Goal: Navigation & Orientation: Find specific page/section

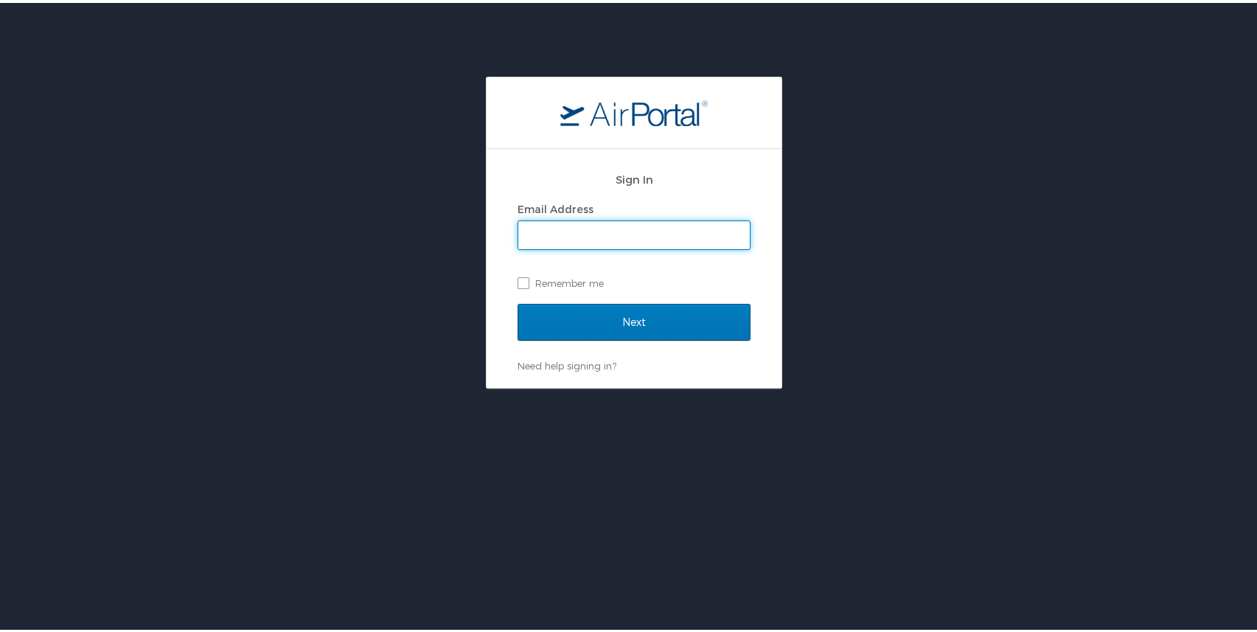
click at [560, 238] on input "Email Address" at bounding box center [633, 232] width 231 height 28
type input "srosenberg@rpof.org"
click at [628, 318] on input "Next" at bounding box center [634, 319] width 233 height 37
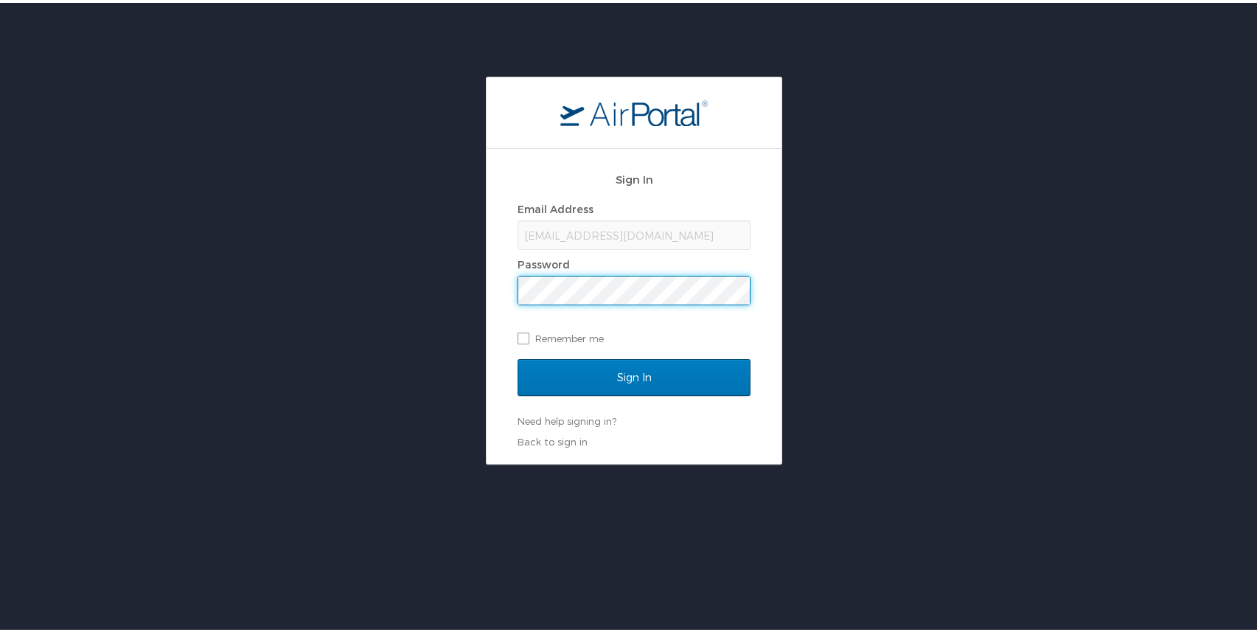
click at [628, 374] on input "Sign In" at bounding box center [634, 374] width 233 height 37
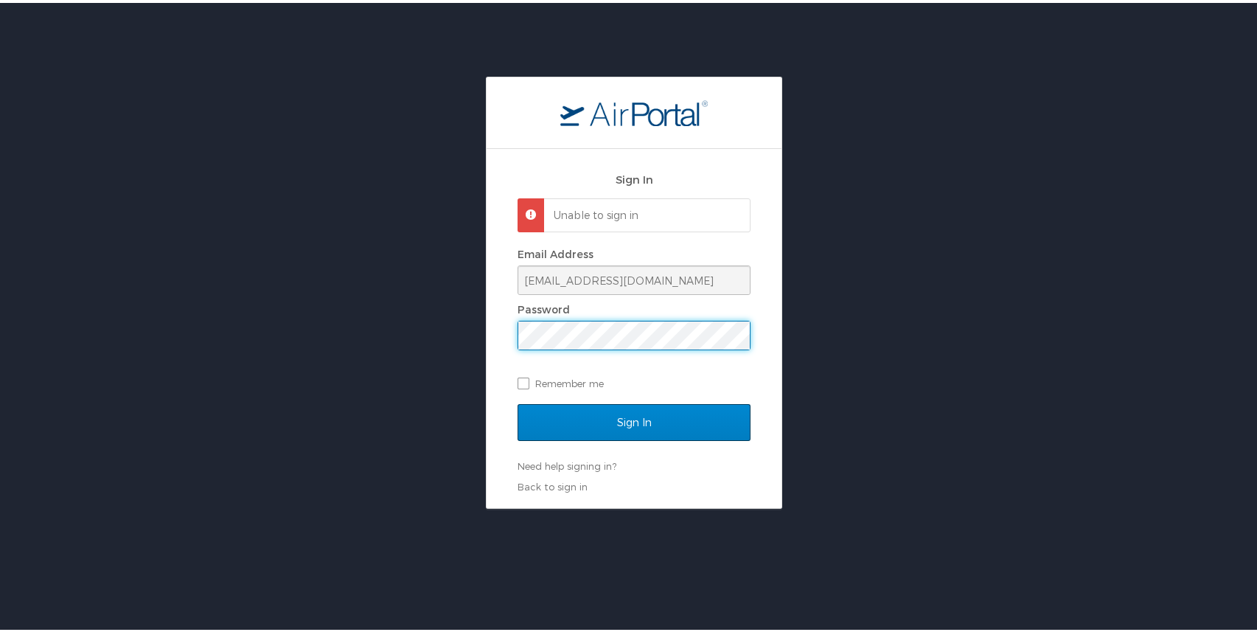
click at [616, 423] on input "Sign In" at bounding box center [634, 419] width 233 height 37
click at [628, 418] on input "Sign In" at bounding box center [634, 419] width 233 height 37
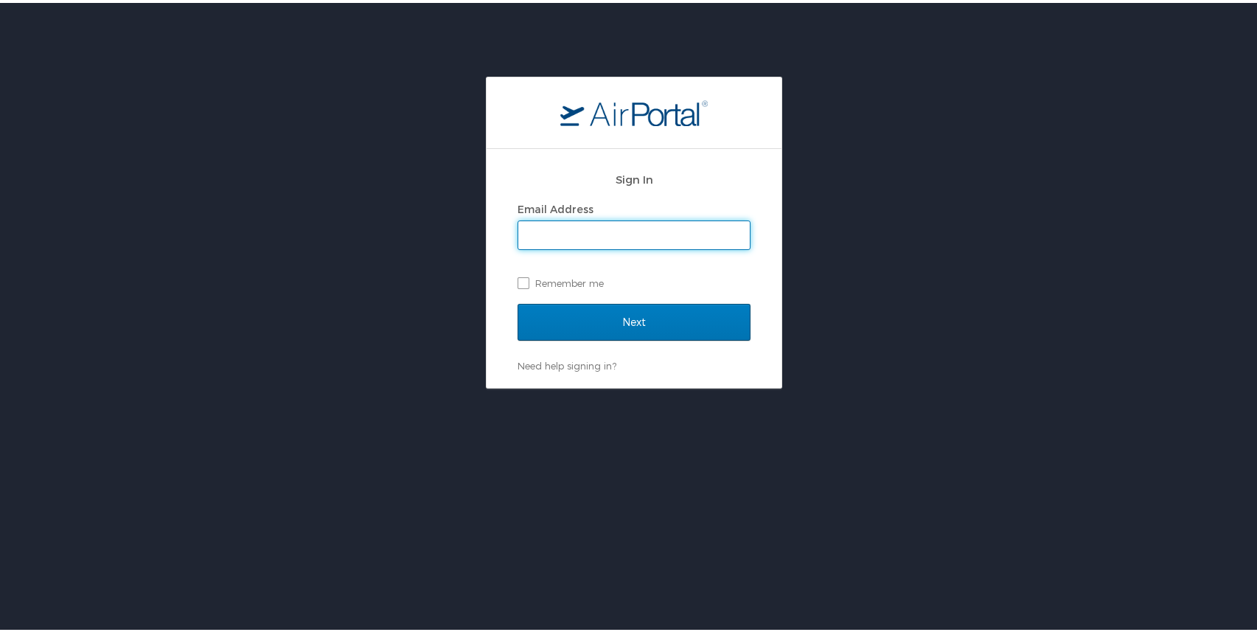
click at [623, 235] on input "Email Address" at bounding box center [633, 232] width 231 height 28
type input "samrosenberg10@gmail.com"
click at [628, 318] on input "Next" at bounding box center [634, 319] width 233 height 37
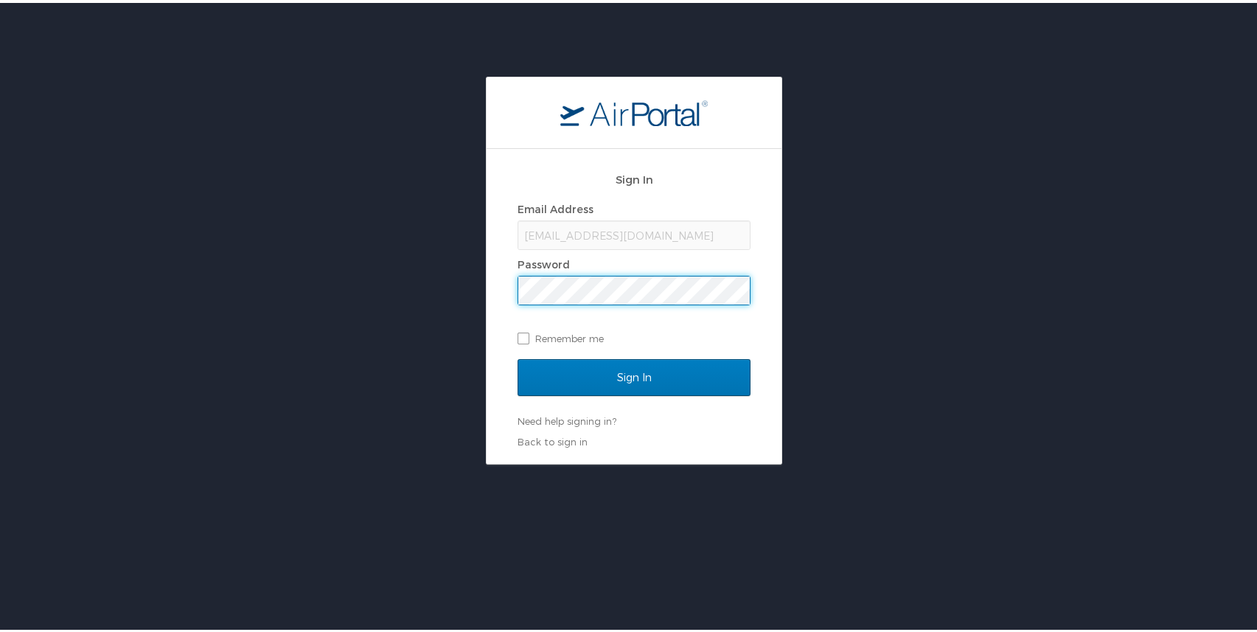
click at [628, 374] on input "Sign In" at bounding box center [634, 374] width 233 height 37
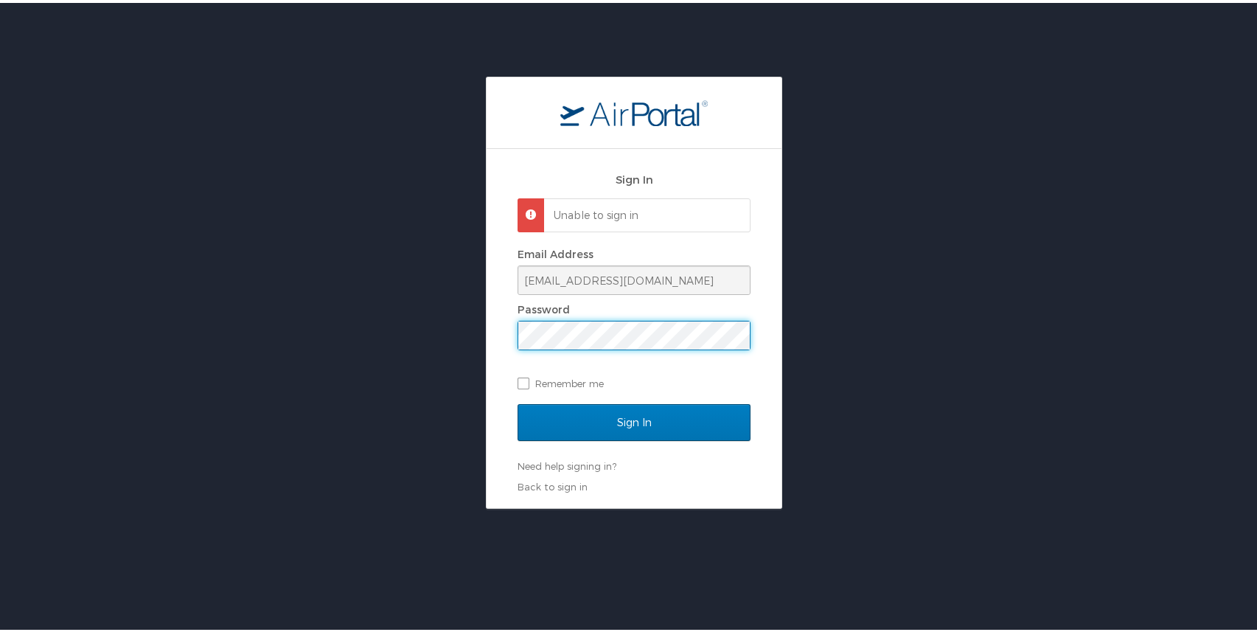
click at [628, 418] on input "Sign In" at bounding box center [634, 419] width 233 height 37
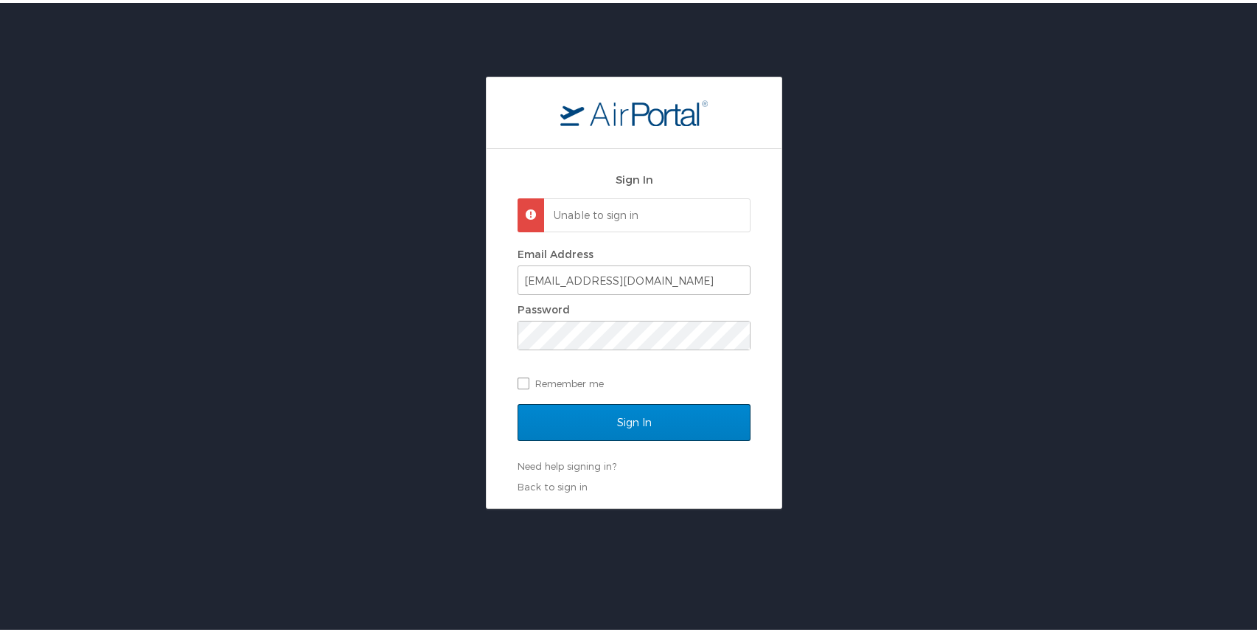
click at [594, 411] on input "Sign In" at bounding box center [634, 419] width 233 height 37
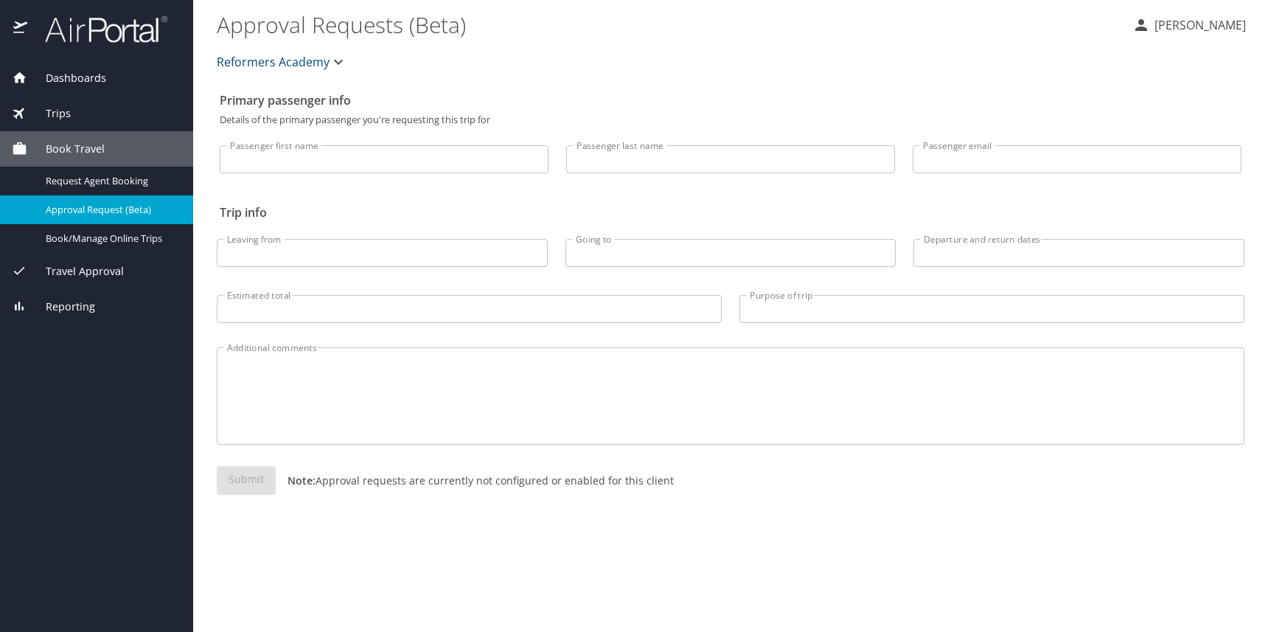
click at [82, 108] on div "Trips" at bounding box center [97, 113] width 170 height 16
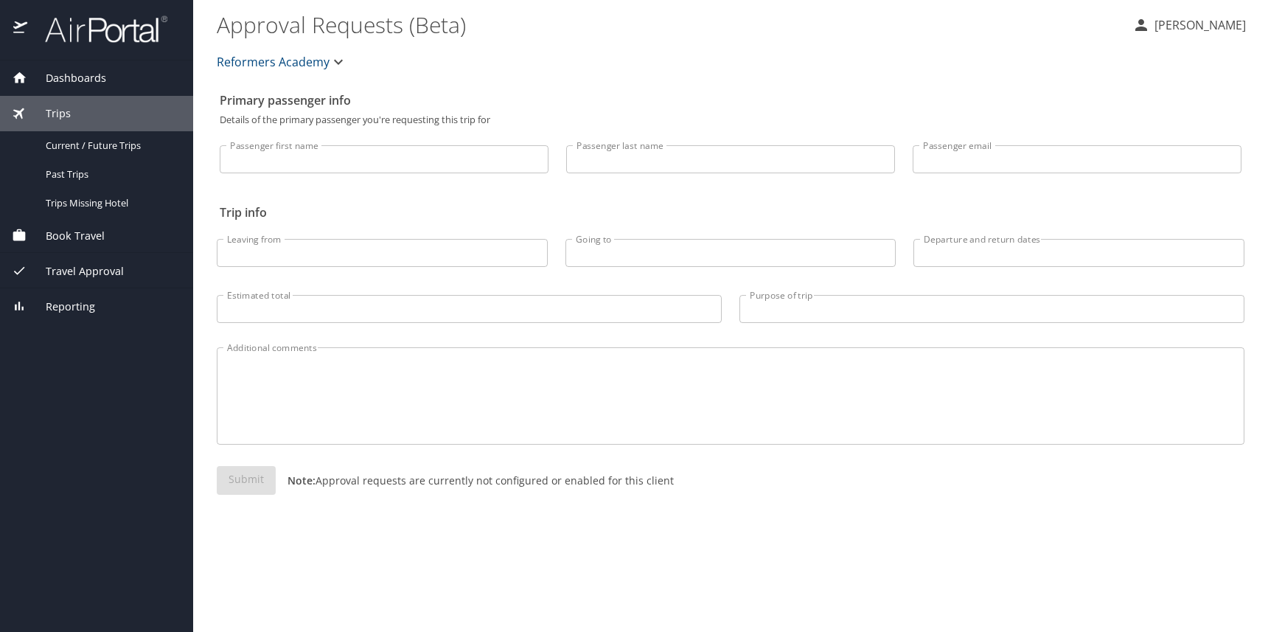
click at [96, 79] on span "Dashboards" at bounding box center [66, 78] width 79 height 16
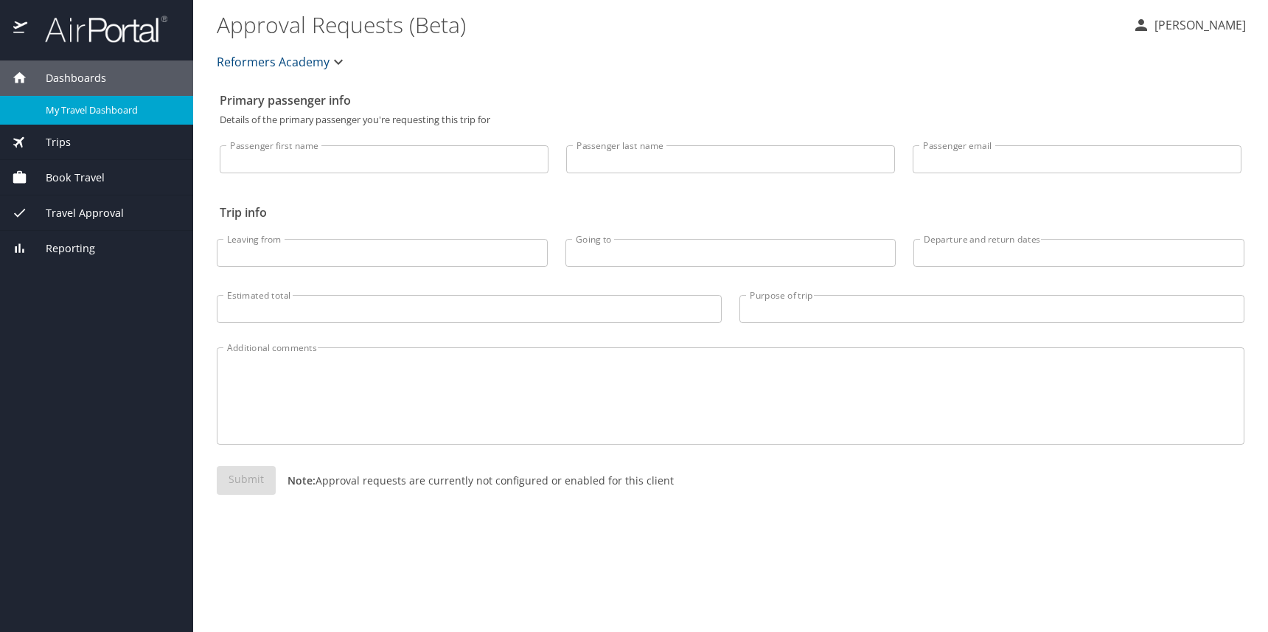
click at [100, 118] on link "My Travel Dashboard" at bounding box center [96, 110] width 193 height 29
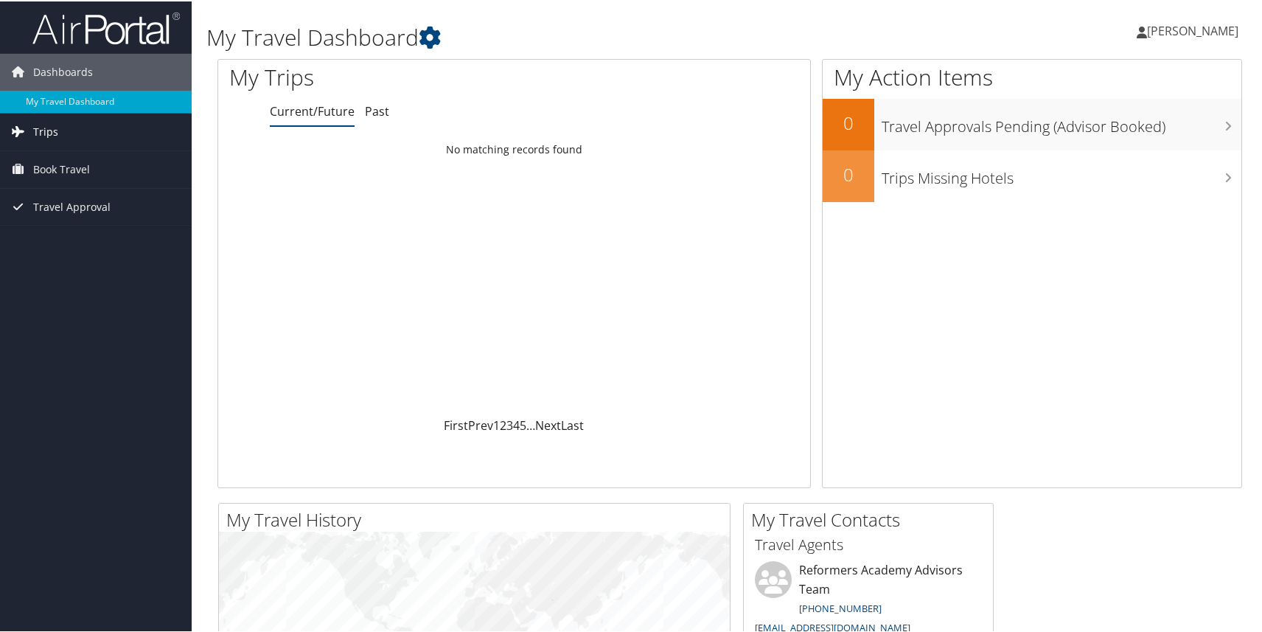
click at [93, 137] on link "Trips" at bounding box center [96, 130] width 192 height 37
click at [90, 238] on link "Book Travel" at bounding box center [96, 234] width 192 height 37
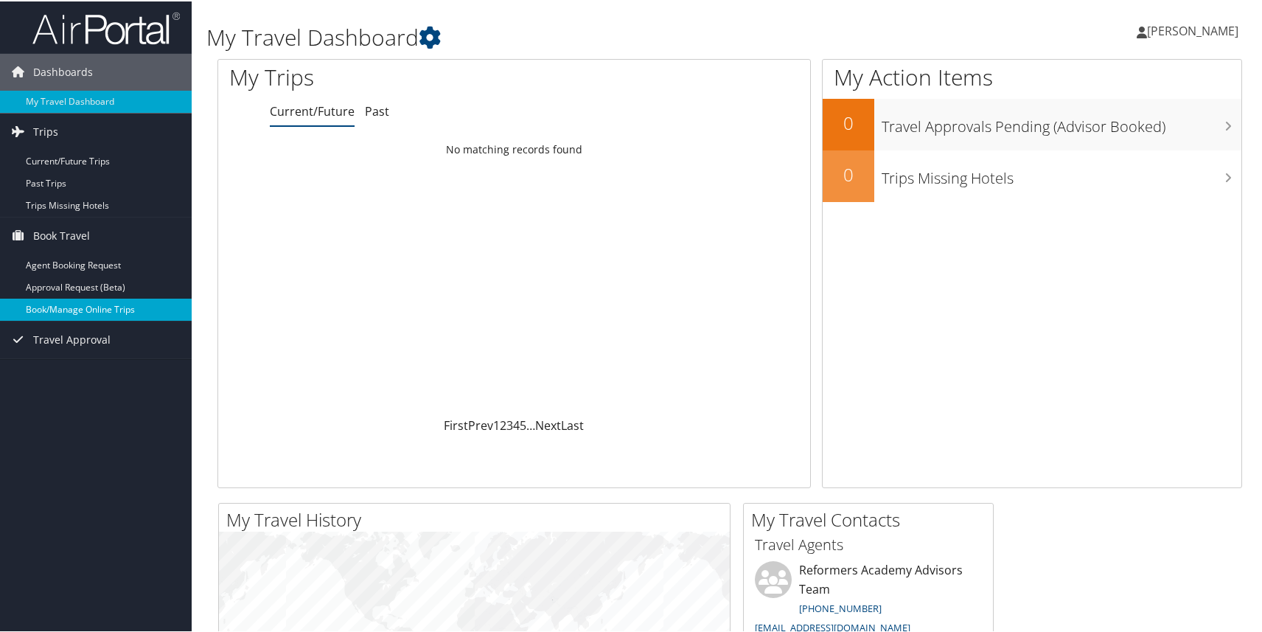
click at [66, 312] on link "Book/Manage Online Trips" at bounding box center [96, 308] width 192 height 22
click at [1147, 27] on span "[PERSON_NAME]" at bounding box center [1192, 29] width 91 height 16
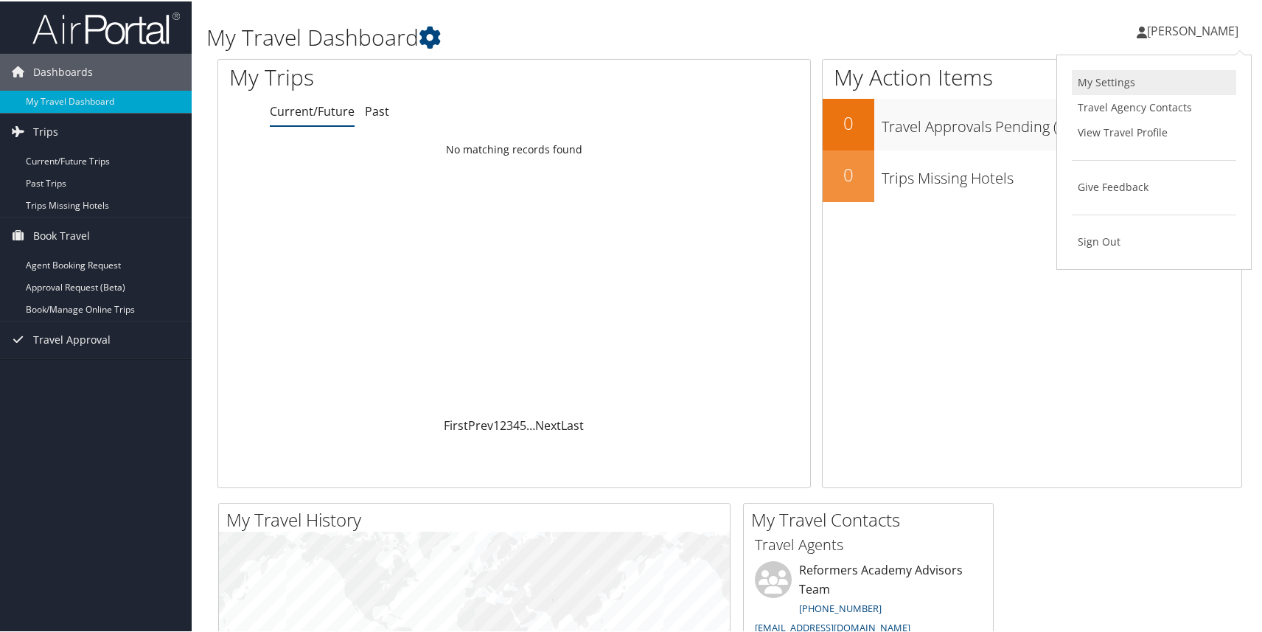
click at [1104, 85] on link "My Settings" at bounding box center [1154, 81] width 164 height 25
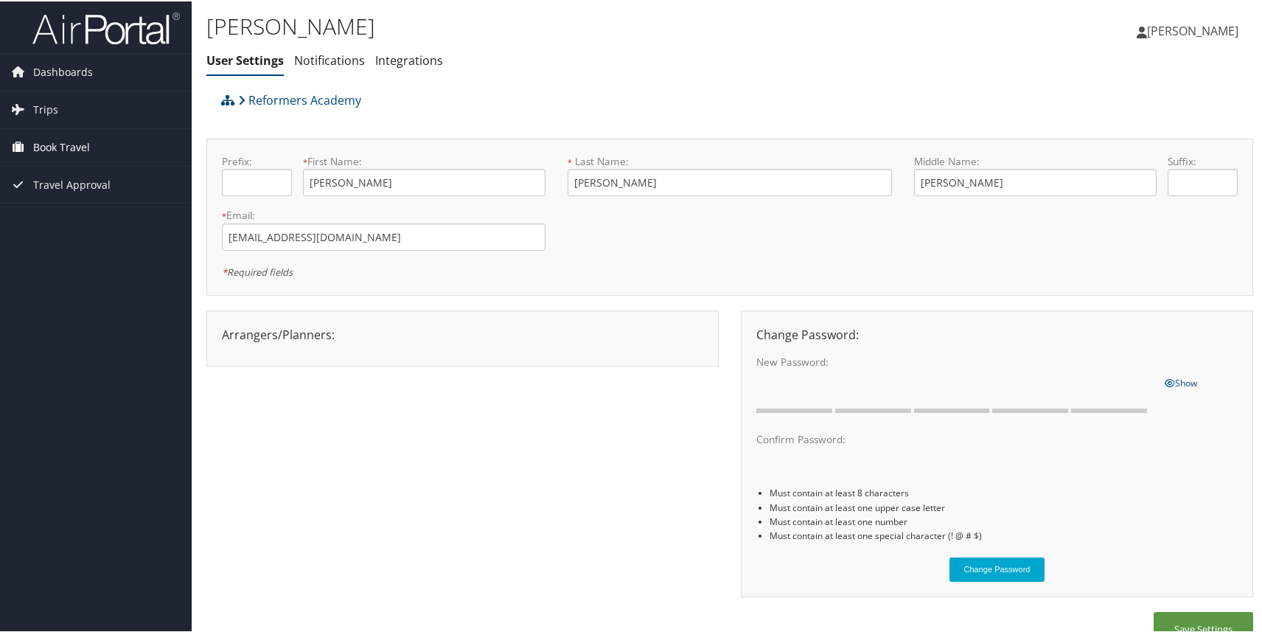
click at [68, 150] on span "Book Travel" at bounding box center [61, 146] width 57 height 37
click at [65, 221] on link "Book/Manage Online Trips" at bounding box center [96, 220] width 192 height 22
